Goal: Transaction & Acquisition: Purchase product/service

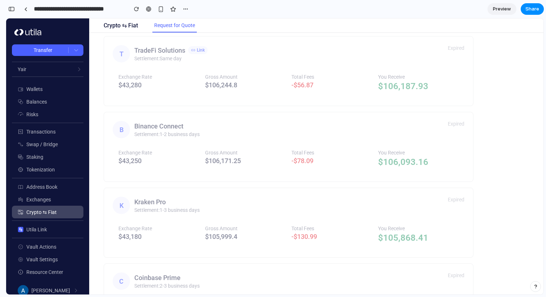
scroll to position [50, 0]
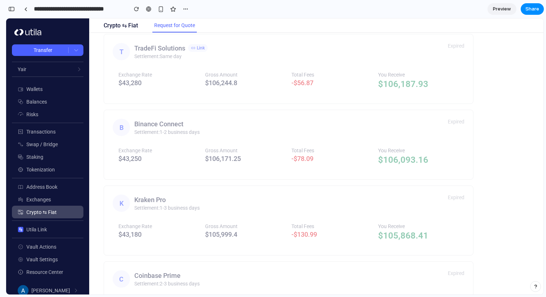
click at [259, 130] on div "B Binance Connect Settlement: 1-2 business days" at bounding box center [280, 127] width 335 height 17
click at [254, 98] on div "T TradeFi Solutions Link Settlement: Same day Expired Exchange Rate $ 43,280 Gr…" at bounding box center [288, 68] width 369 height 69
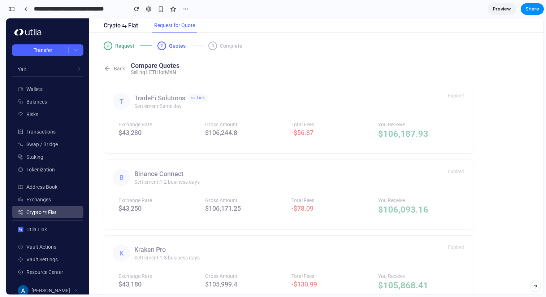
click at [116, 70] on button "Back" at bounding box center [114, 68] width 21 height 7
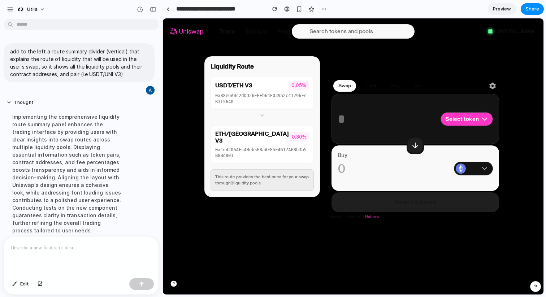
scroll to position [46, 0]
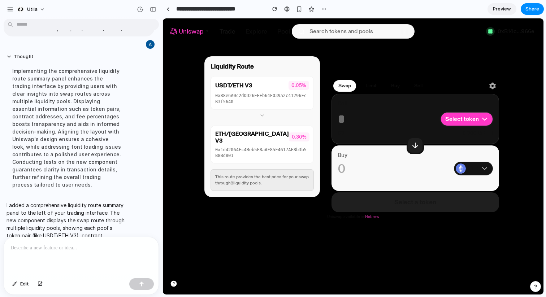
click at [460, 125] on div "Select token" at bounding box center [467, 119] width 52 height 13
click at [453, 120] on span "Select token" at bounding box center [462, 119] width 34 height 7
click at [467, 165] on div "ETH" at bounding box center [473, 168] width 38 height 13
click at [412, 139] on div at bounding box center [415, 145] width 17 height 17
click at [455, 134] on div "$0 0.00025 ETH" at bounding box center [415, 133] width 155 height 7
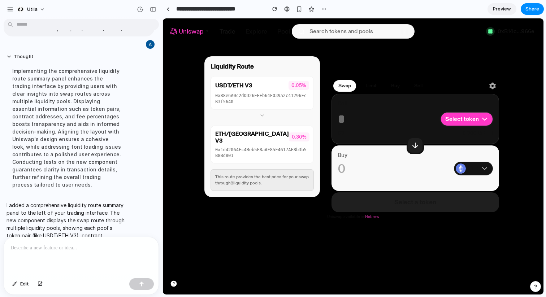
click at [456, 116] on span "Select token" at bounding box center [462, 119] width 34 height 7
click at [418, 85] on h1 "Sell" at bounding box center [418, 86] width 8 height 6
click at [394, 87] on h1 "Buy" at bounding box center [395, 86] width 9 height 6
click at [365, 86] on button "Limit" at bounding box center [370, 86] width 21 height 12
click at [350, 86] on div at bounding box center [344, 86] width 23 height 12
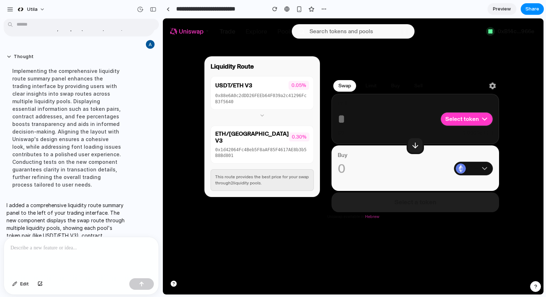
click at [353, 149] on div "Buy 0 ETH $0" at bounding box center [415, 168] width 167 height 45
click at [273, 156] on div "ETH/UNI V3 0.30% 0x1d42064Fc4Beb5F8aAF85F4617AE8b3b5B8Bd801" at bounding box center [262, 145] width 103 height 38
click at [275, 147] on div "0x1d42064Fc4Beb5F8aAF85F4617AE8b3b5B8Bd801" at bounding box center [262, 153] width 94 height 12
click at [270, 96] on div "0x88e6A0c2dDD26FEEb64F039a2c41296FcB3f5640" at bounding box center [262, 99] width 94 height 12
click at [261, 114] on icon at bounding box center [262, 116] width 6 height 6
